Goal: Navigation & Orientation: Understand site structure

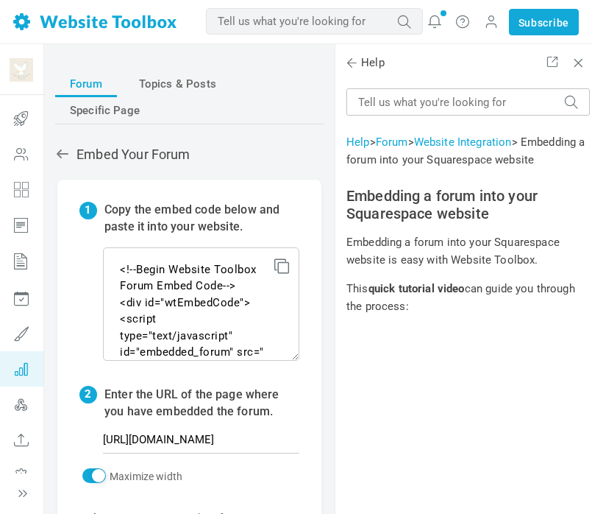
click at [29, 369] on icon at bounding box center [21, 368] width 44 height 35
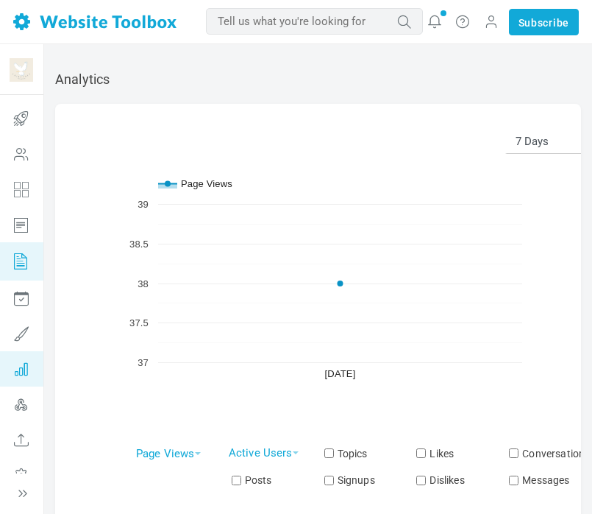
click at [14, 255] on icon at bounding box center [21, 261] width 44 height 38
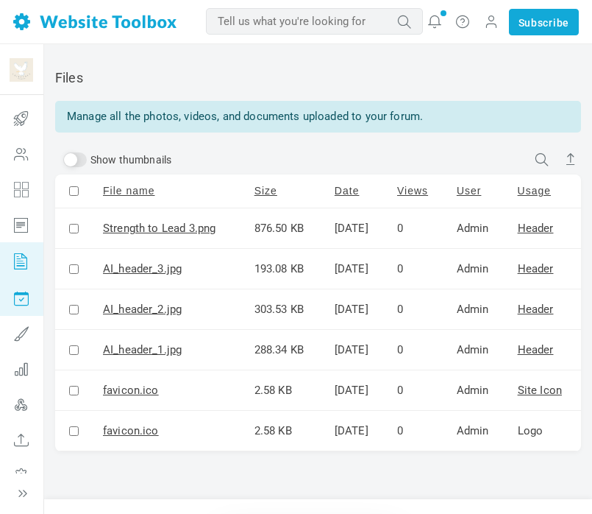
click at [20, 305] on icon at bounding box center [21, 297] width 44 height 35
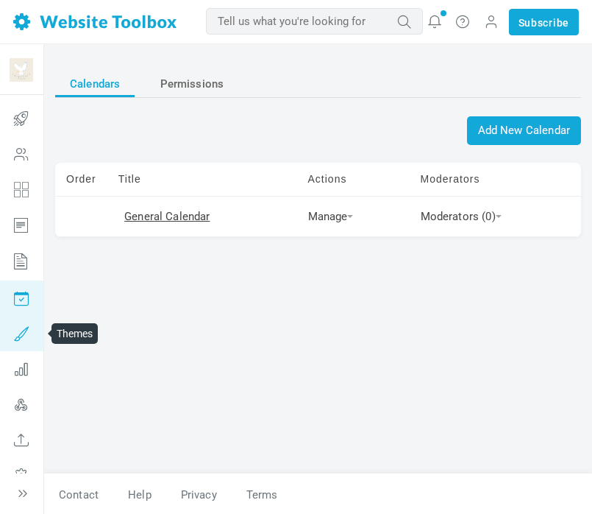
click at [21, 338] on icon at bounding box center [21, 333] width 44 height 35
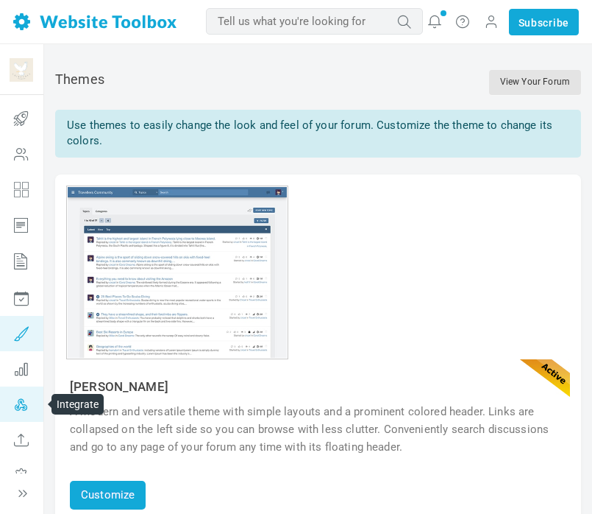
click at [25, 403] on icon at bounding box center [21, 403] width 44 height 35
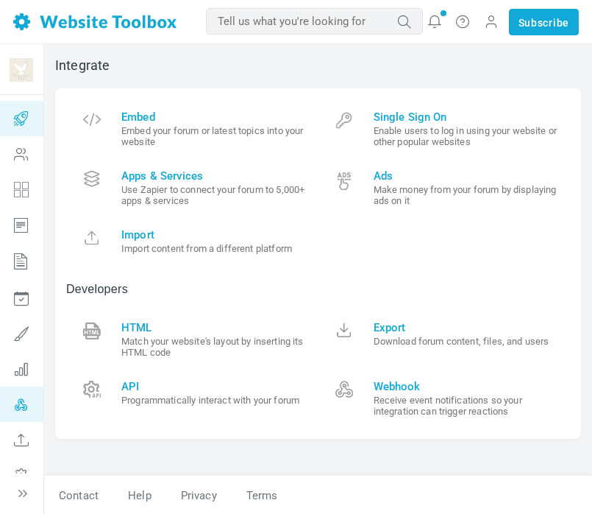
click at [10, 124] on icon at bounding box center [21, 118] width 44 height 35
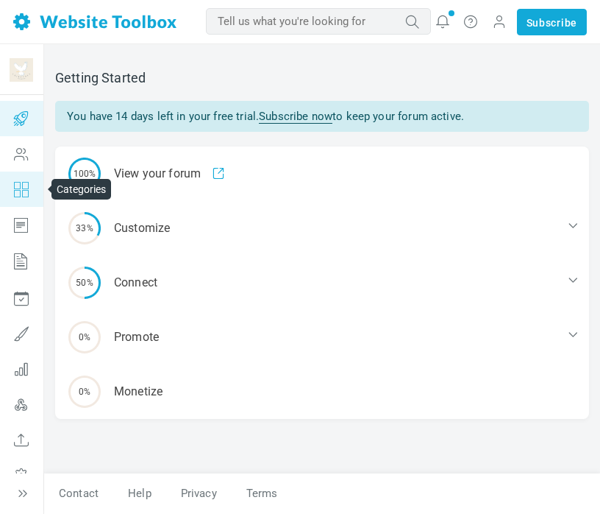
click at [18, 182] on icon at bounding box center [21, 188] width 44 height 35
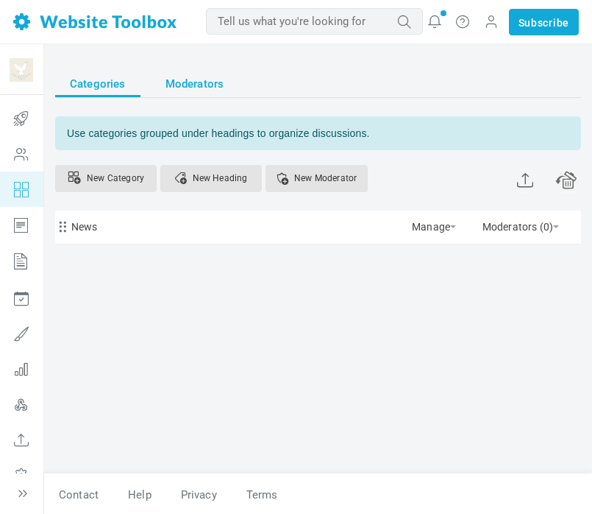
click at [177, 71] on span "Moderators" at bounding box center [195, 84] width 59 height 26
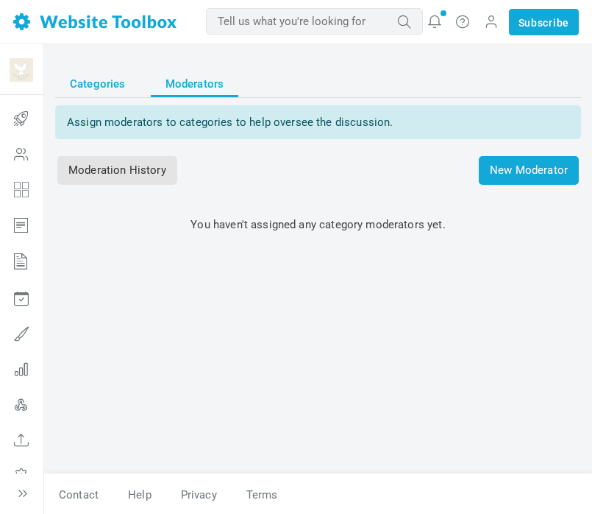
click at [116, 79] on span "Categories" at bounding box center [98, 84] width 56 height 26
